Goal: Task Accomplishment & Management: Manage account settings

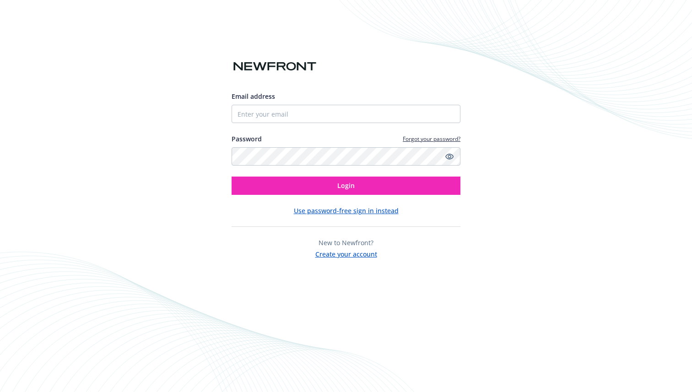
click at [232, 123] on div at bounding box center [232, 123] width 0 height 0
click at [553, 86] on div "Email address Password Forgot your password? Login Use password-free sign in in…" at bounding box center [346, 196] width 692 height 392
click at [362, 213] on button "Use password-free sign in instead" at bounding box center [346, 211] width 105 height 10
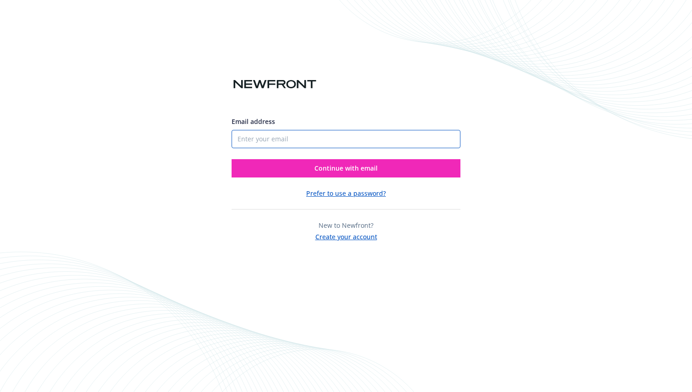
click at [335, 140] on input "Email address" at bounding box center [346, 139] width 229 height 18
type input "[EMAIL_ADDRESS][DOMAIN_NAME]"
click at [232, 159] on button "Continue with email" at bounding box center [346, 168] width 229 height 18
